Goal: Consume media (video, audio)

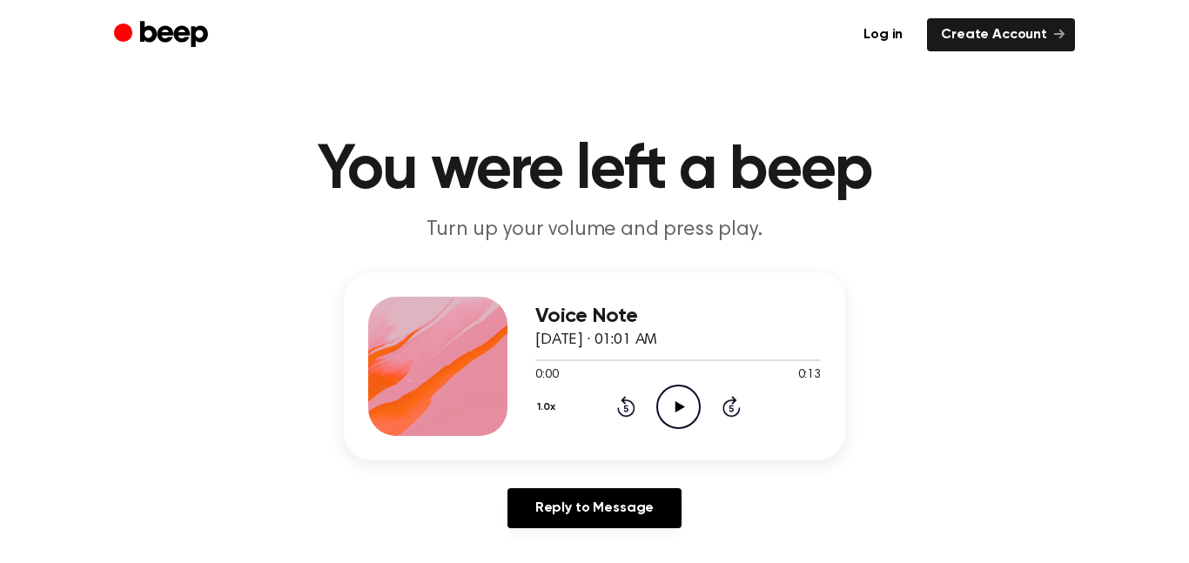
click at [674, 400] on icon "Play Audio" at bounding box center [678, 407] width 44 height 44
click at [674, 400] on icon "Pause Audio" at bounding box center [678, 407] width 44 height 44
click at [628, 408] on icon "Rewind 5 seconds" at bounding box center [625, 406] width 19 height 23
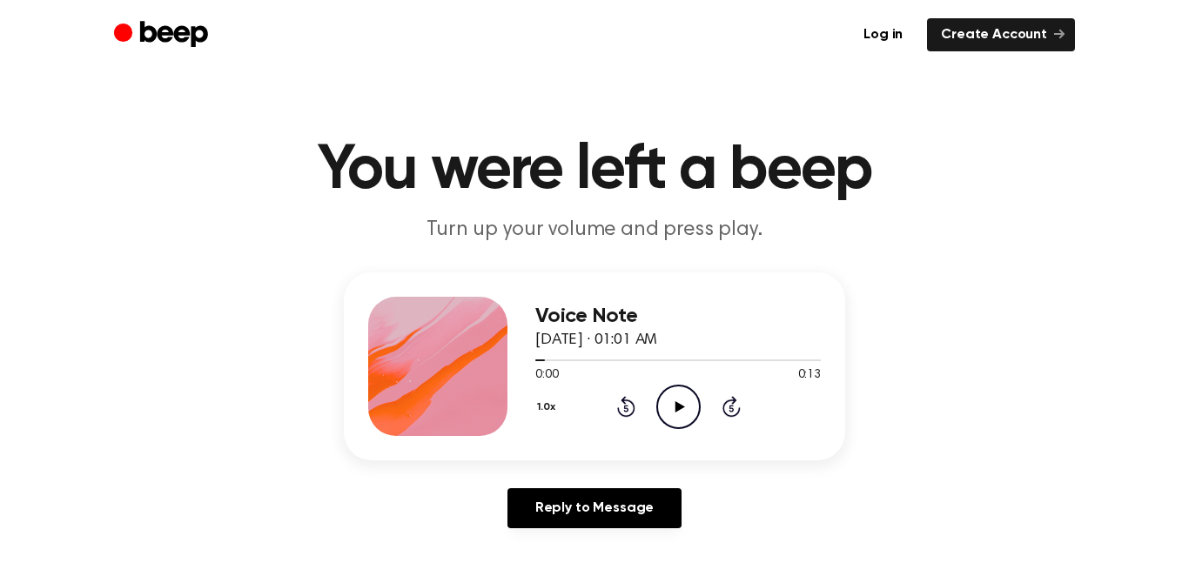
click at [682, 397] on icon "Play Audio" at bounding box center [678, 407] width 44 height 44
click at [682, 396] on icon "Pause Audio" at bounding box center [678, 407] width 44 height 44
click at [631, 401] on icon at bounding box center [626, 406] width 18 height 21
click at [672, 399] on icon "Play Audio" at bounding box center [678, 407] width 44 height 44
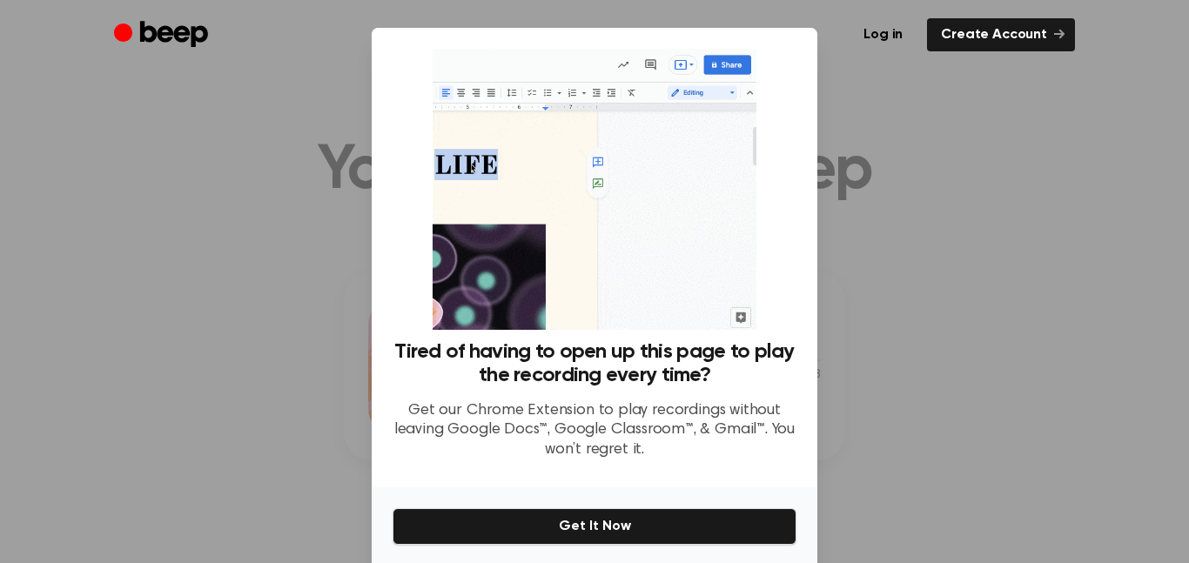
click at [964, 410] on div at bounding box center [594, 281] width 1189 height 563
click at [924, 438] on div at bounding box center [594, 281] width 1189 height 563
click at [946, 443] on div at bounding box center [594, 281] width 1189 height 563
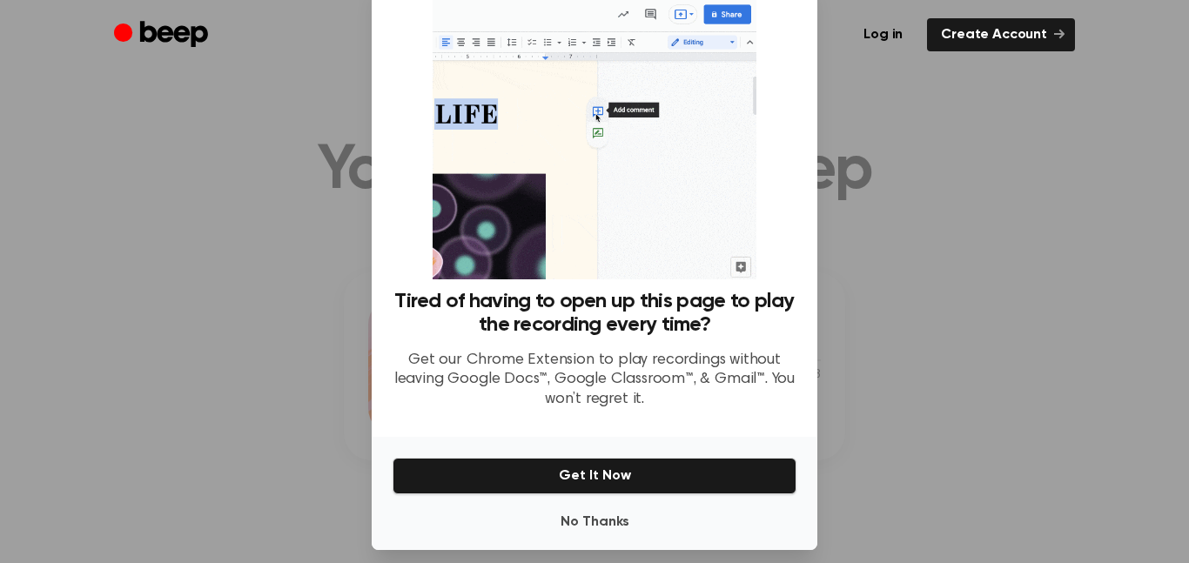
scroll to position [65, 0]
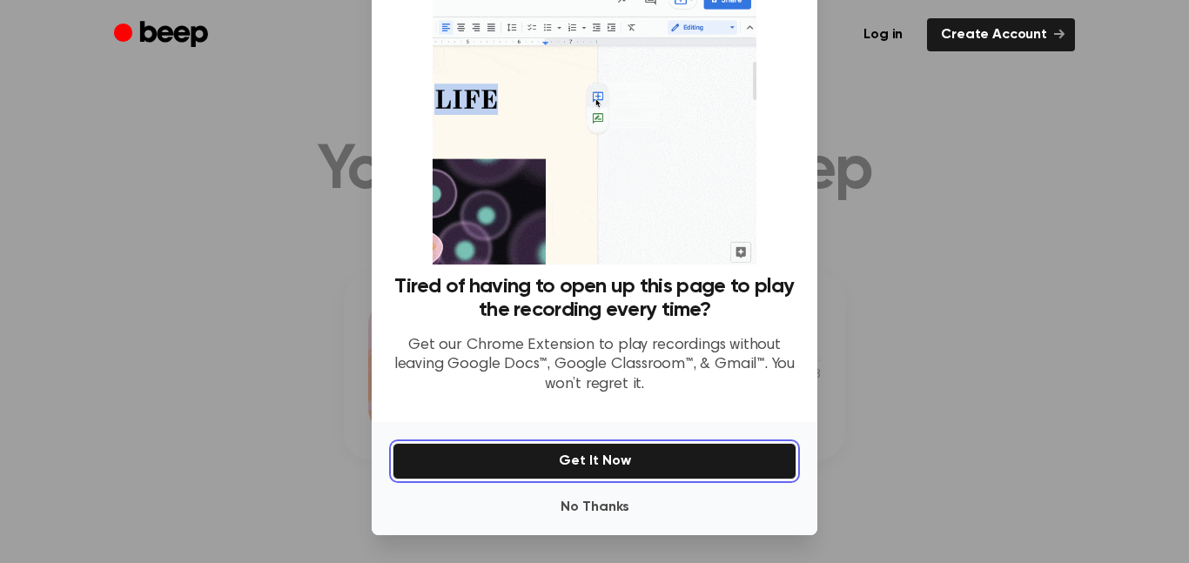
click at [773, 474] on button "Get It Now" at bounding box center [595, 461] width 404 height 37
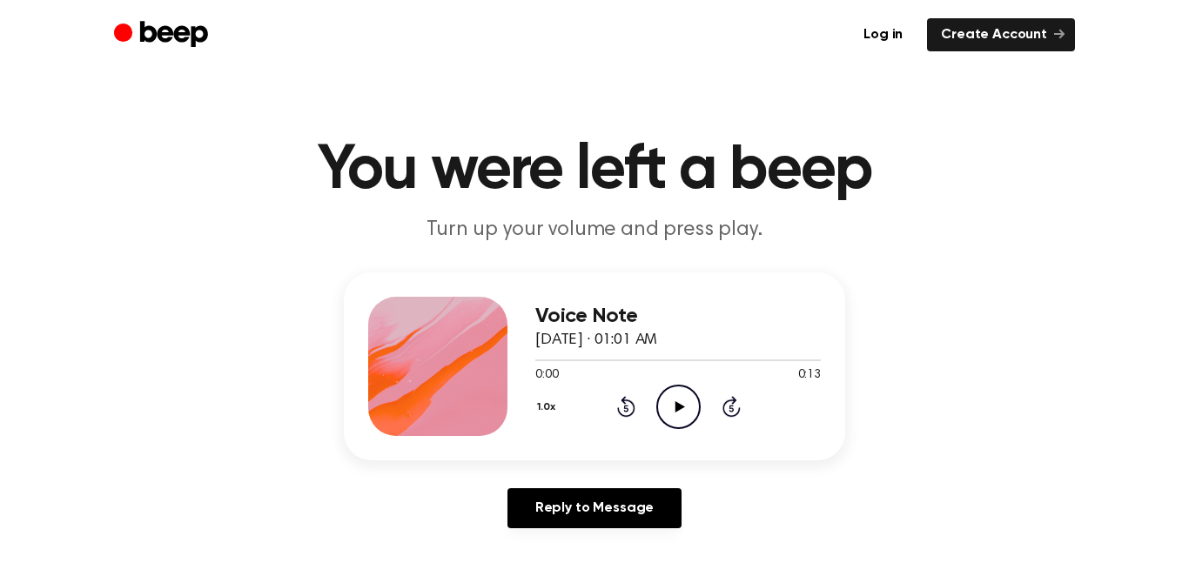
click at [686, 406] on icon "Play Audio" at bounding box center [678, 407] width 44 height 44
click at [686, 406] on icon "Pause Audio" at bounding box center [678, 407] width 44 height 44
click at [678, 413] on icon "Play Audio" at bounding box center [678, 407] width 44 height 44
click at [678, 413] on icon "Pause Audio" at bounding box center [678, 407] width 44 height 44
click at [678, 413] on icon "Play Audio" at bounding box center [678, 407] width 44 height 44
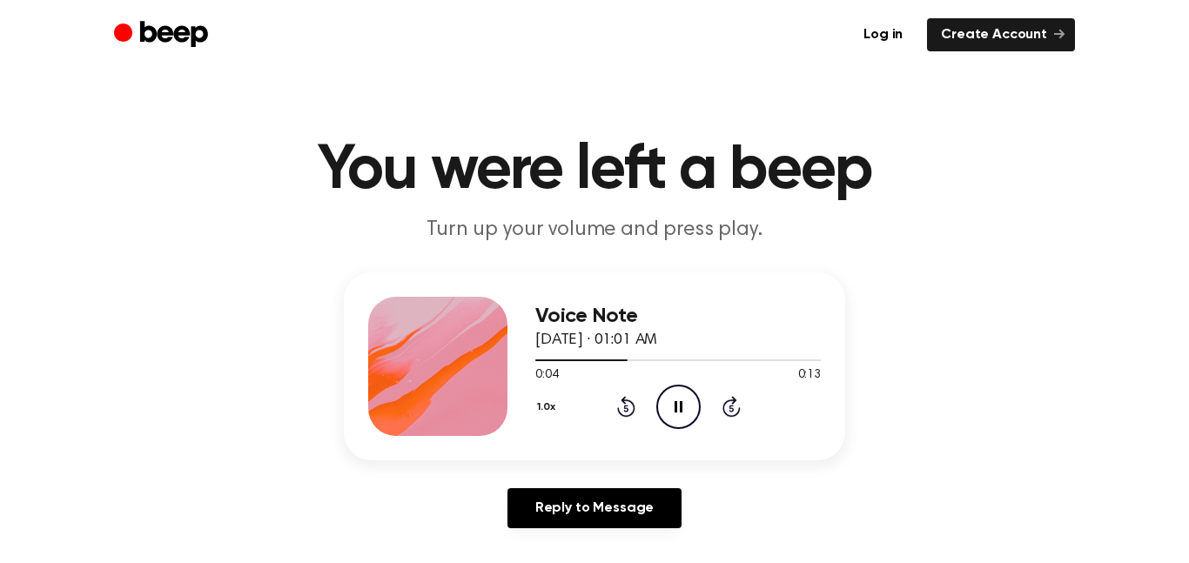
click at [678, 413] on icon "Pause Audio" at bounding box center [678, 407] width 44 height 44
click at [678, 413] on icon "Play Audio" at bounding box center [678, 407] width 44 height 44
click at [678, 413] on icon "Pause Audio" at bounding box center [678, 407] width 44 height 44
click at [693, 399] on icon "Play Audio" at bounding box center [678, 407] width 44 height 44
click at [693, 399] on icon "Pause Audio" at bounding box center [678, 407] width 44 height 44
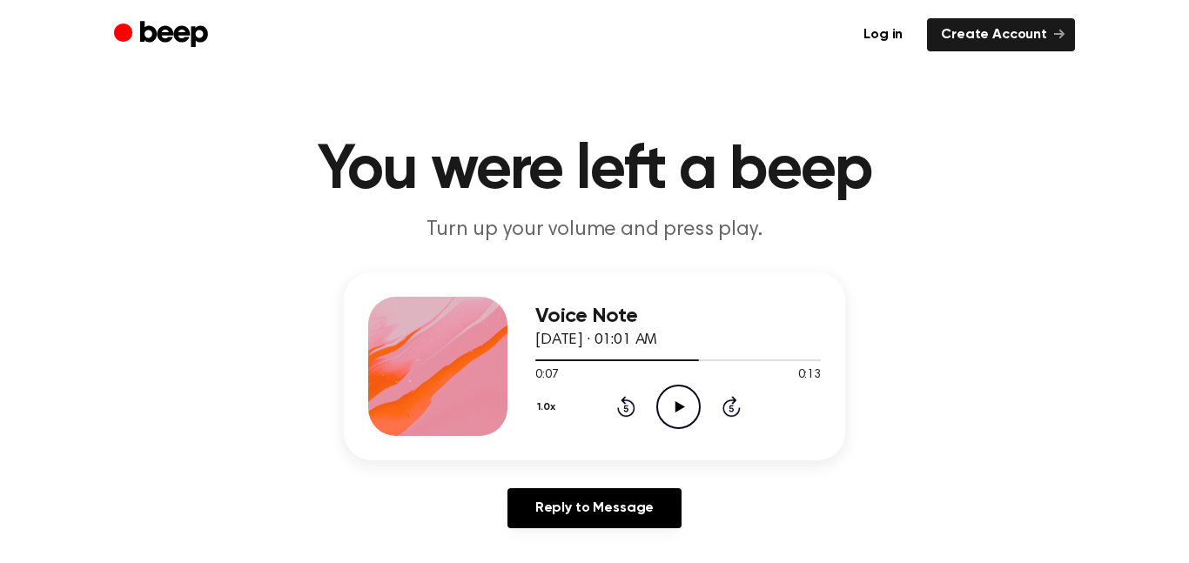
click at [616, 407] on icon "Rewind 5 seconds" at bounding box center [625, 406] width 19 height 23
click at [689, 400] on icon "Play Audio" at bounding box center [678, 407] width 44 height 44
click at [689, 400] on icon "Pause Audio" at bounding box center [678, 407] width 44 height 44
click at [667, 401] on icon "Play Audio" at bounding box center [678, 407] width 44 height 44
click at [666, 401] on icon "Pause Audio" at bounding box center [678, 407] width 44 height 44
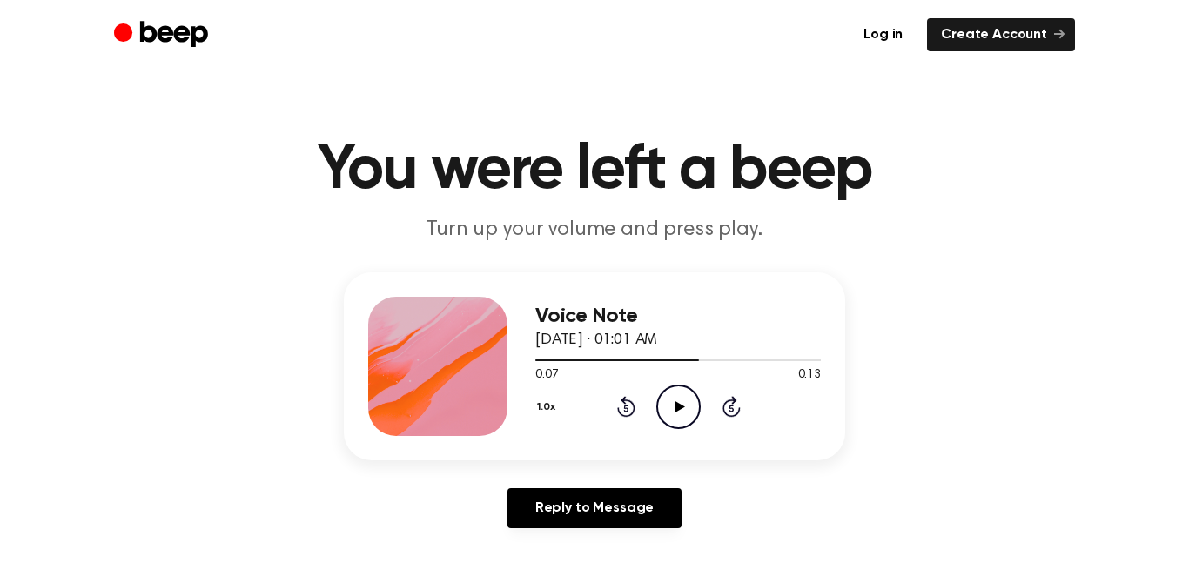
click at [634, 401] on icon "Rewind 5 seconds" at bounding box center [625, 406] width 19 height 23
click at [669, 415] on icon "Play Audio" at bounding box center [678, 407] width 44 height 44
click at [667, 415] on icon "Pause Audio" at bounding box center [678, 407] width 44 height 44
click at [646, 409] on div "1.0x Rewind 5 seconds Play Audio Skip 5 seconds" at bounding box center [678, 407] width 286 height 44
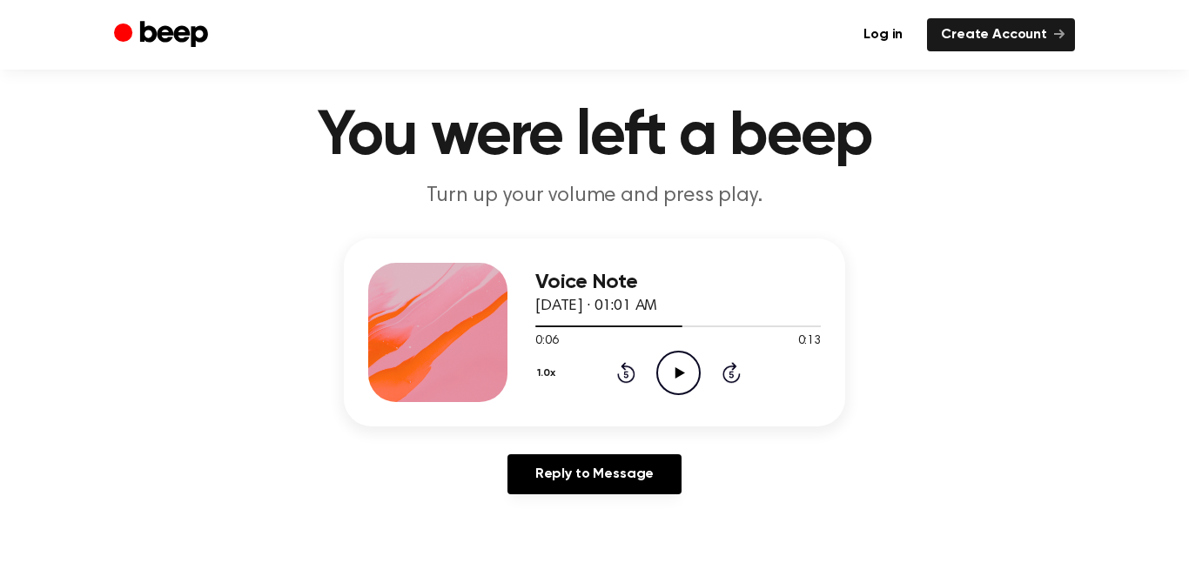
scroll to position [0, 0]
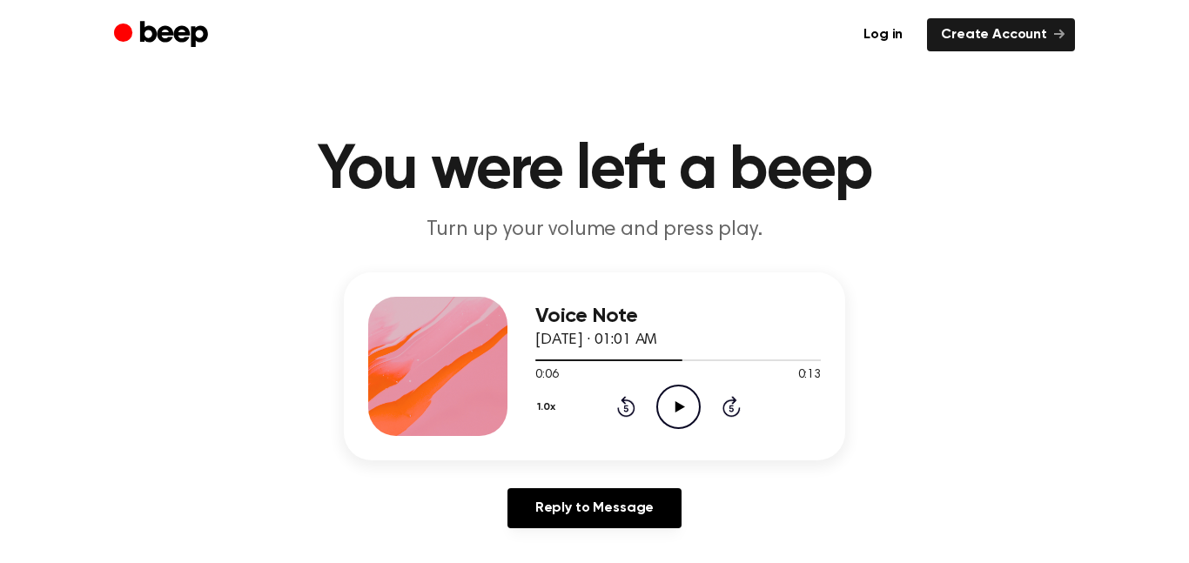
click at [673, 400] on icon "Play Audio" at bounding box center [678, 407] width 44 height 44
click at [672, 399] on icon "Pause Audio" at bounding box center [678, 407] width 44 height 44
click at [672, 399] on icon "Play Audio" at bounding box center [678, 407] width 44 height 44
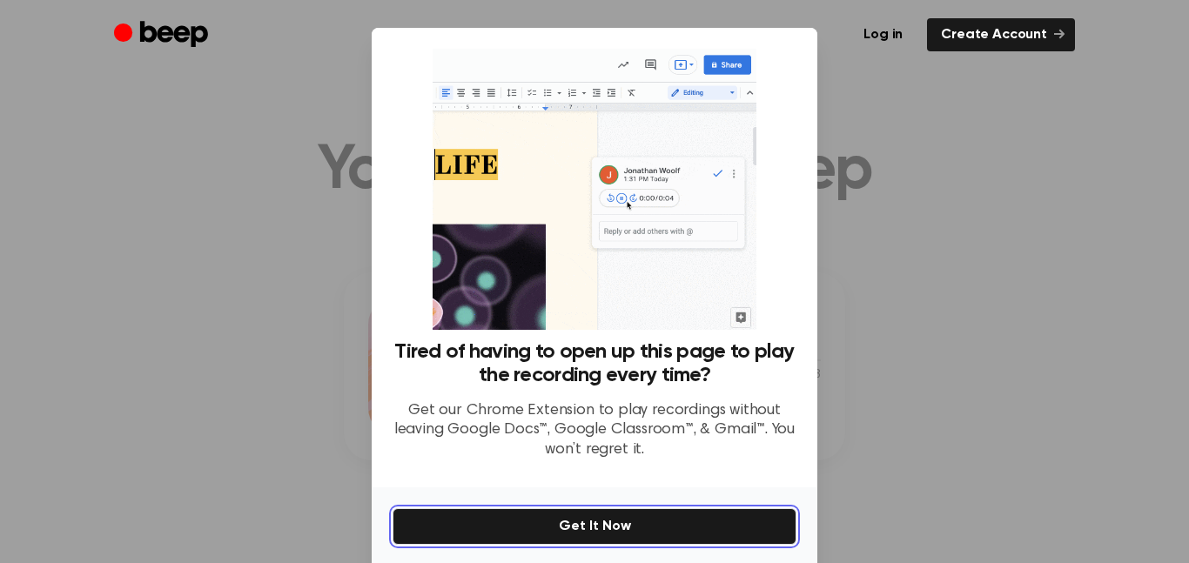
click at [634, 514] on button "Get It Now" at bounding box center [595, 526] width 404 height 37
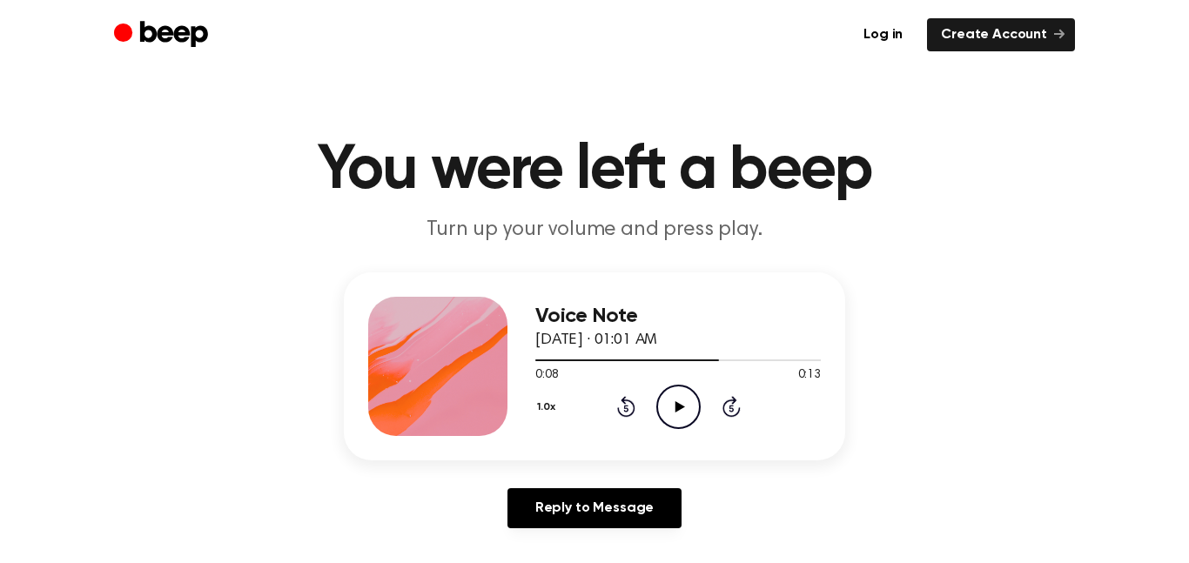
click at [682, 419] on icon "Play Audio" at bounding box center [678, 407] width 44 height 44
click at [629, 416] on icon at bounding box center [626, 406] width 18 height 21
click at [693, 393] on icon "Pause Audio" at bounding box center [678, 407] width 44 height 44
click at [683, 391] on icon "Play Audio" at bounding box center [678, 407] width 44 height 44
click at [683, 390] on icon "Pause Audio" at bounding box center [678, 407] width 44 height 44
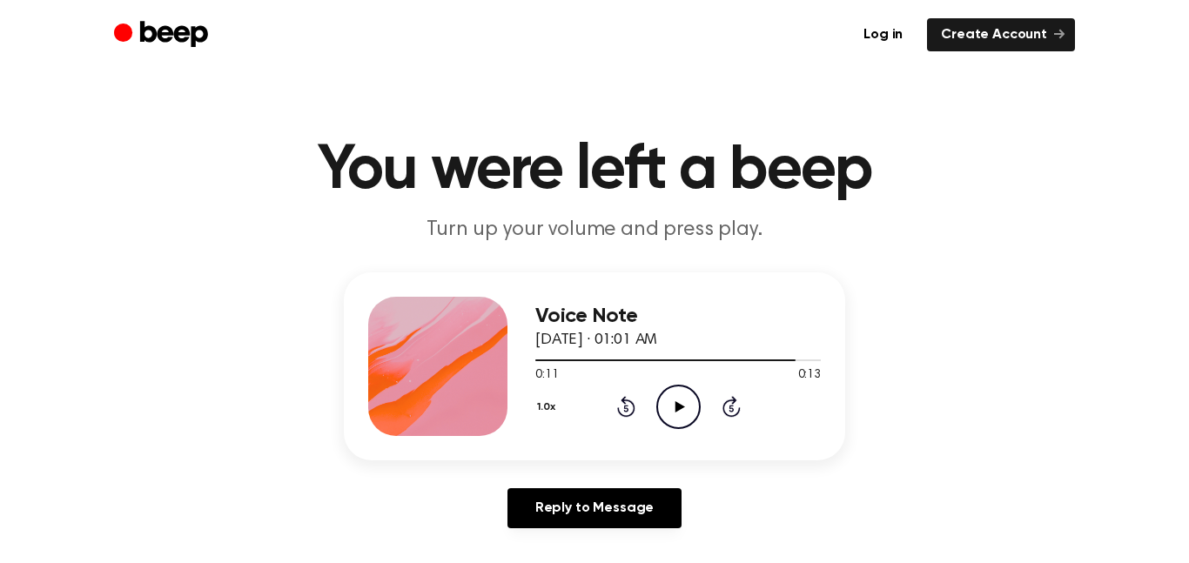
click at [681, 393] on icon "Play Audio" at bounding box center [678, 407] width 44 height 44
click at [681, 393] on icon "Pause Audio" at bounding box center [678, 407] width 44 height 44
